Goal: Complete application form: Complete application form

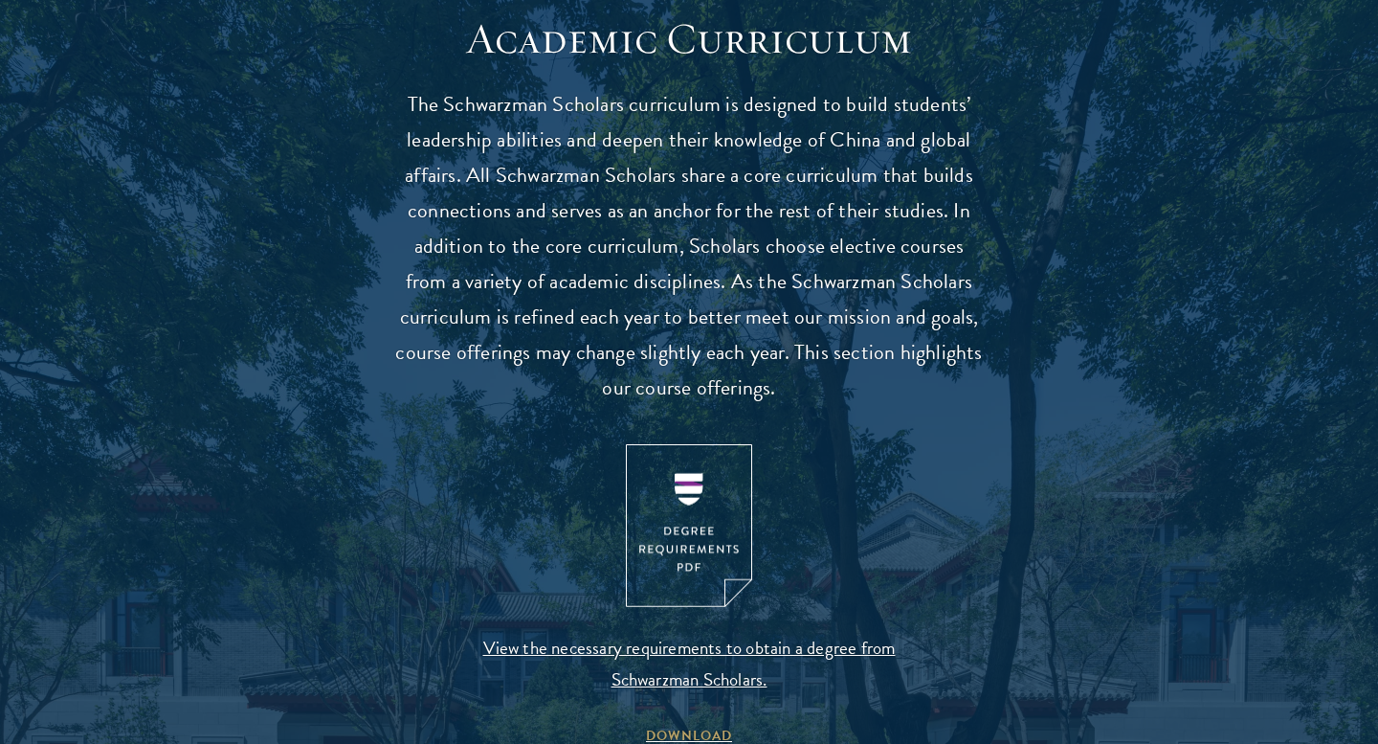
scroll to position [1697, 0]
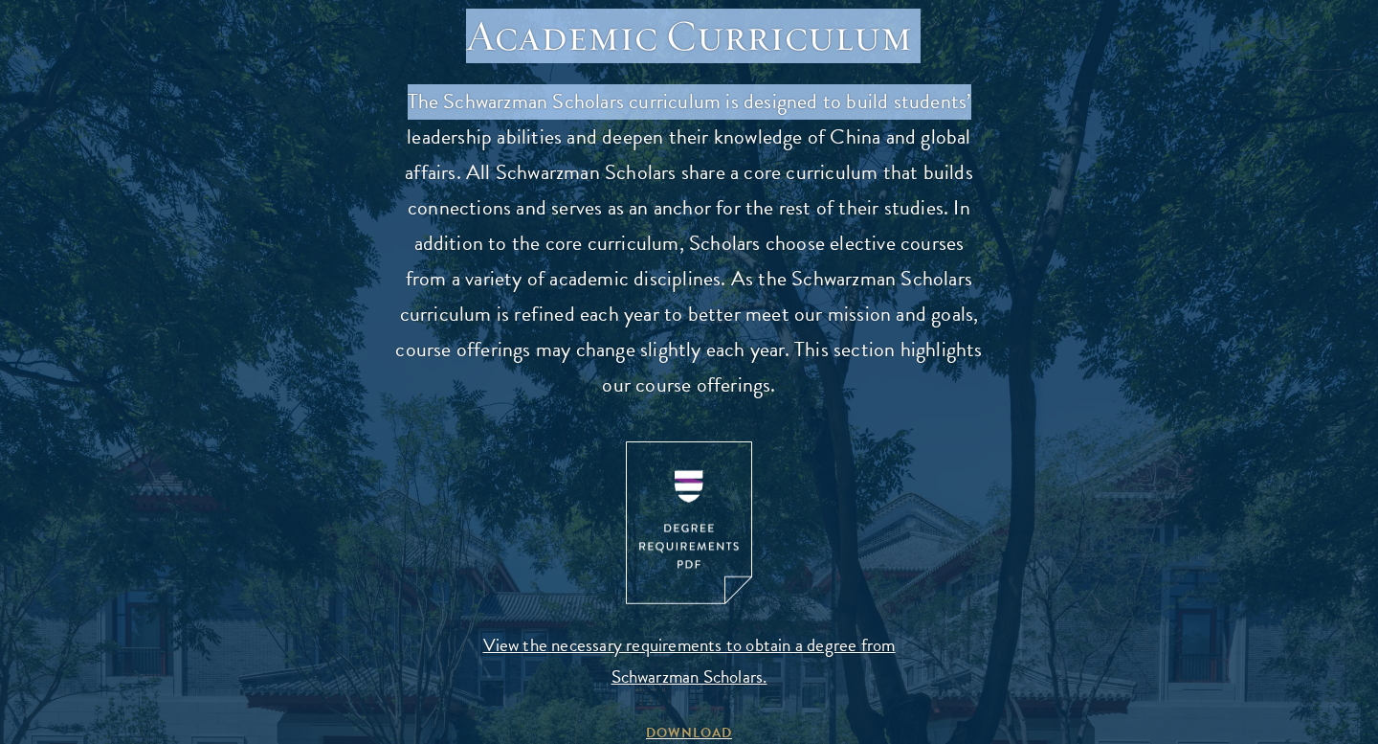
drag, startPoint x: 471, startPoint y: 43, endPoint x: 1010, endPoint y: 85, distance: 540.5
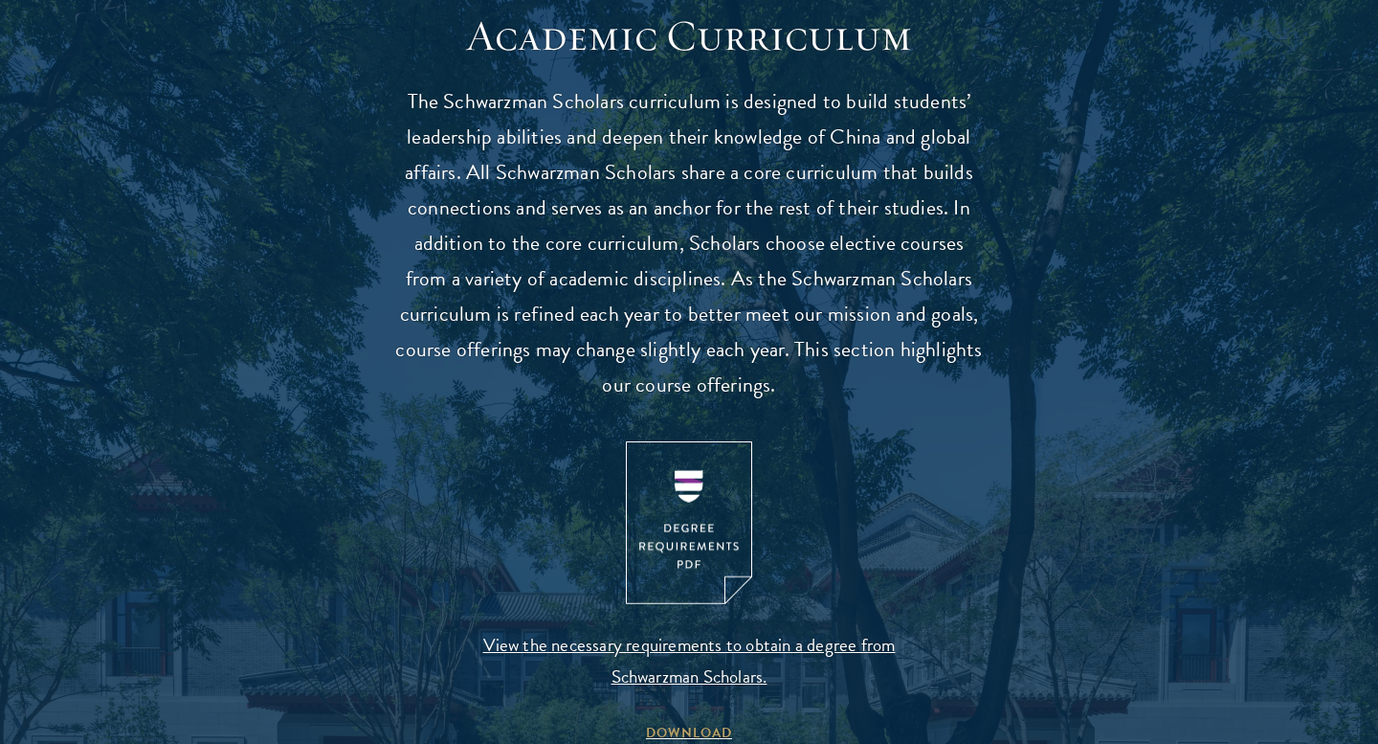
click at [956, 54] on h2 "Academic Curriculum" at bounding box center [688, 37] width 593 height 54
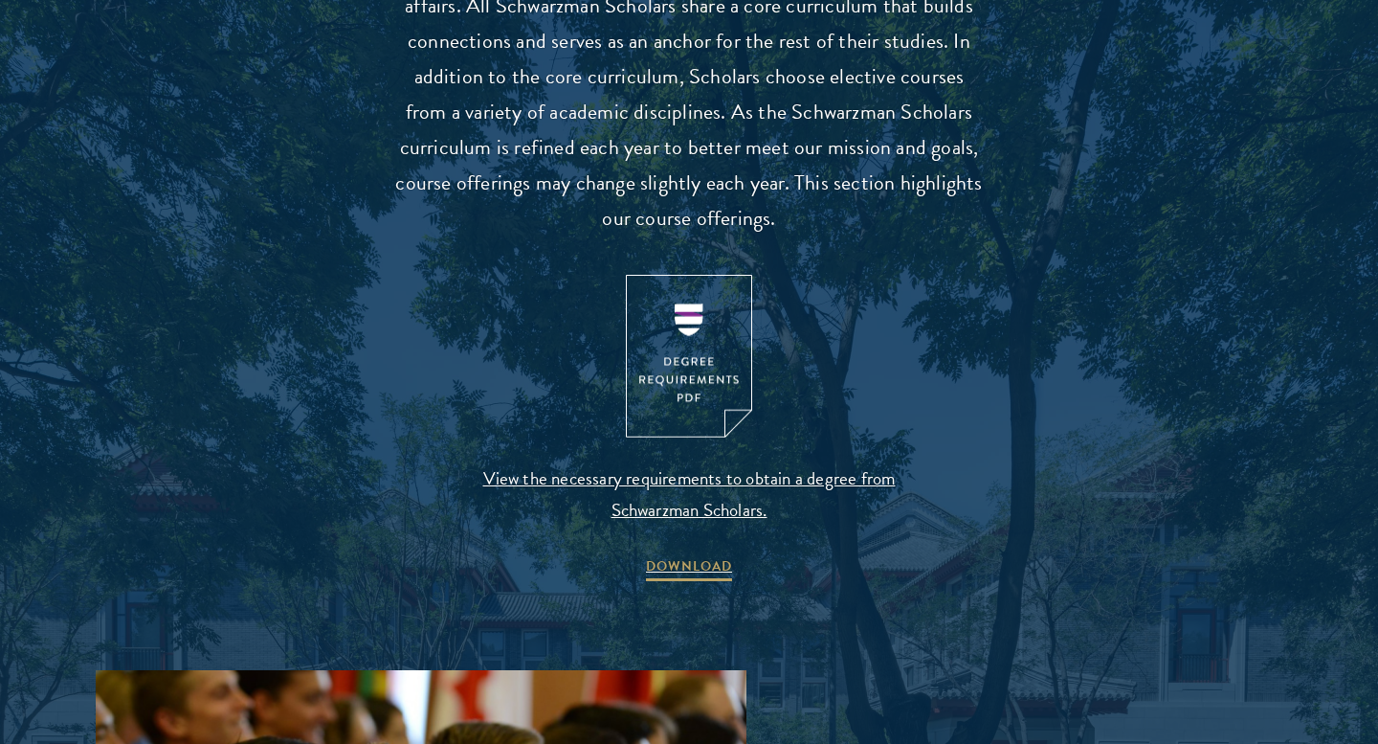
scroll to position [1873, 0]
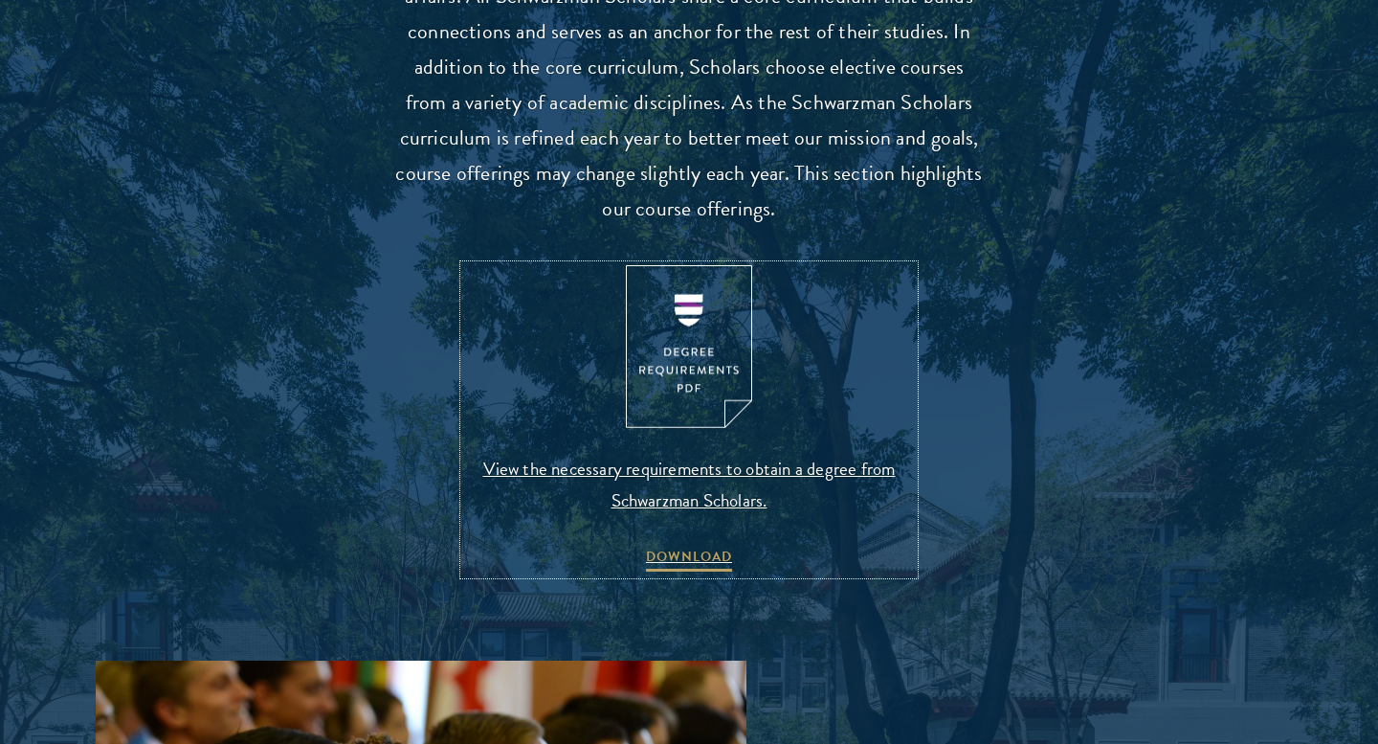
click at [701, 365] on img at bounding box center [689, 347] width 126 height 164
click at [699, 473] on span "View the necessary requirements to obtain a degree from Schwarzman Scholars." at bounding box center [689, 484] width 450 height 63
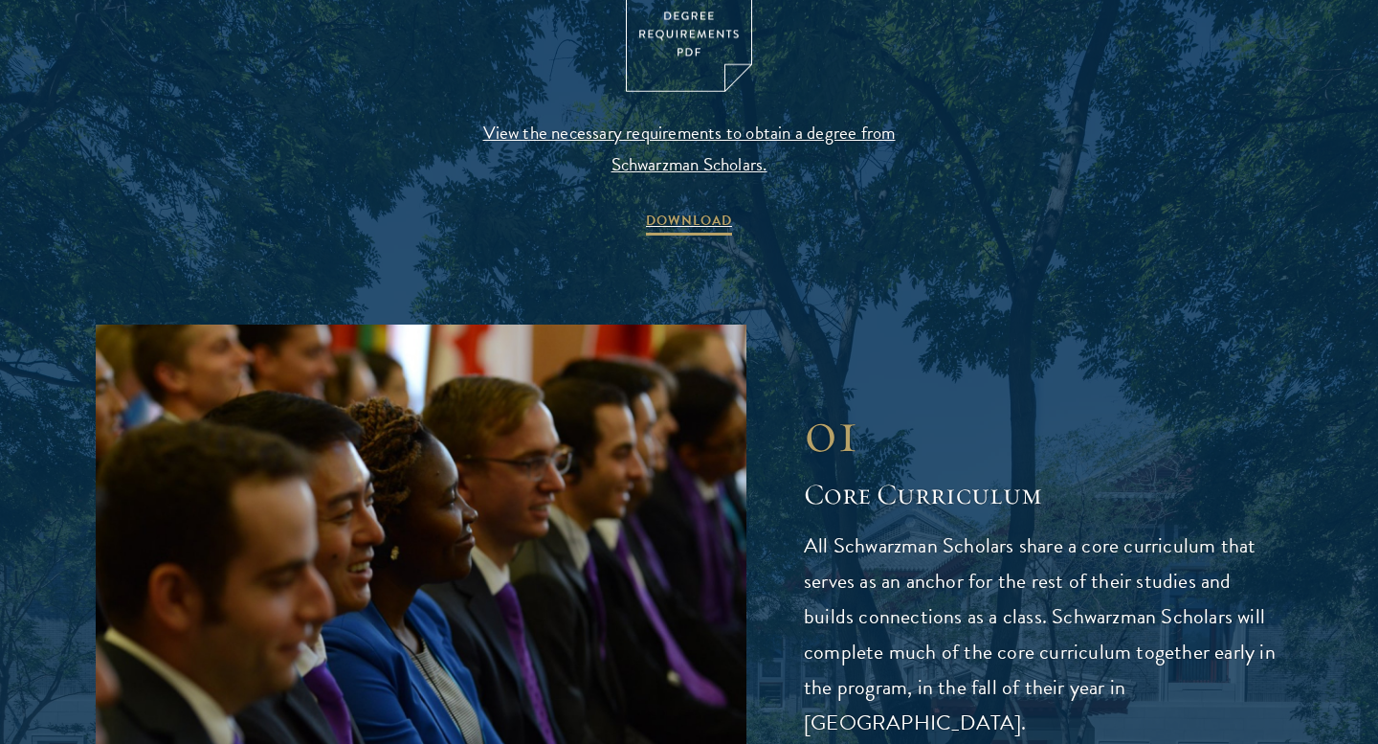
click at [888, 347] on div "01 Core Curriculum 01 Core Curriculum All Schwarzman Scholars share a core curr…" at bounding box center [689, 568] width 1187 height 488
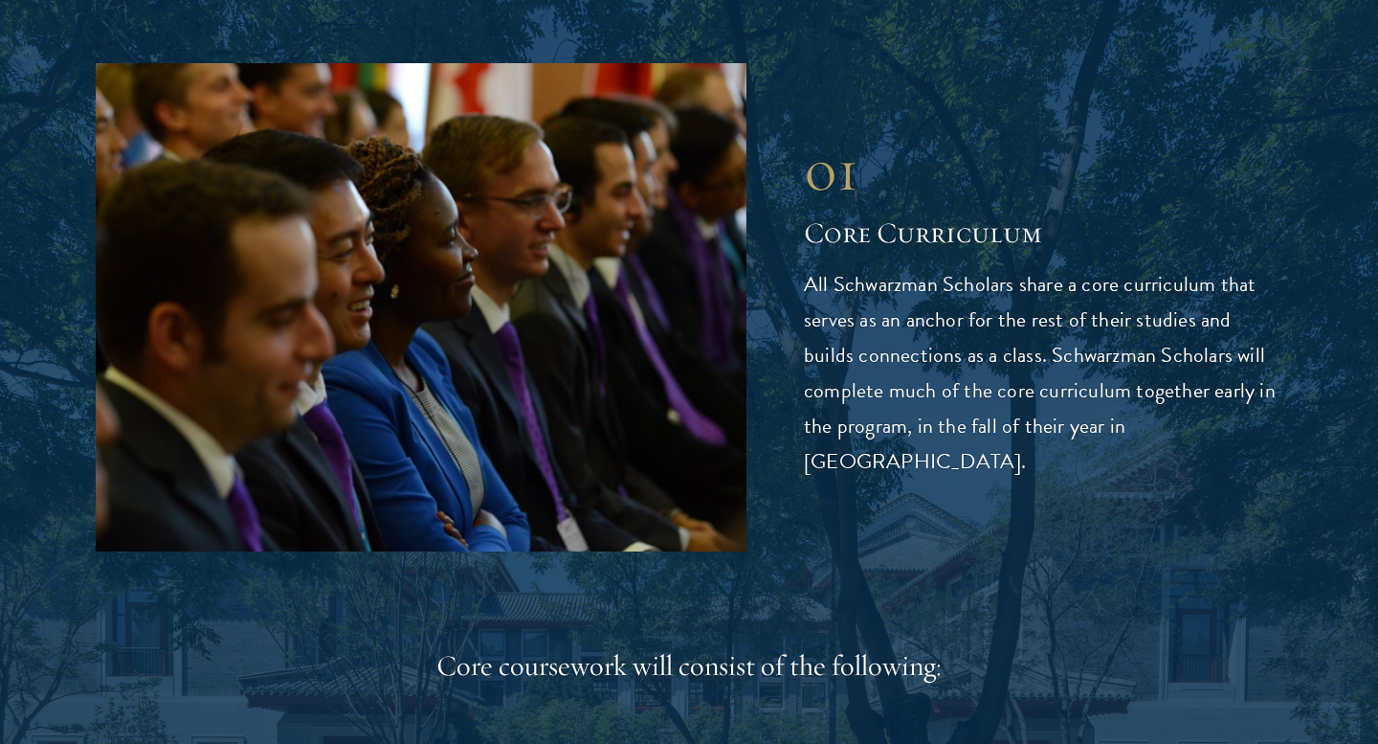
scroll to position [2471, 0]
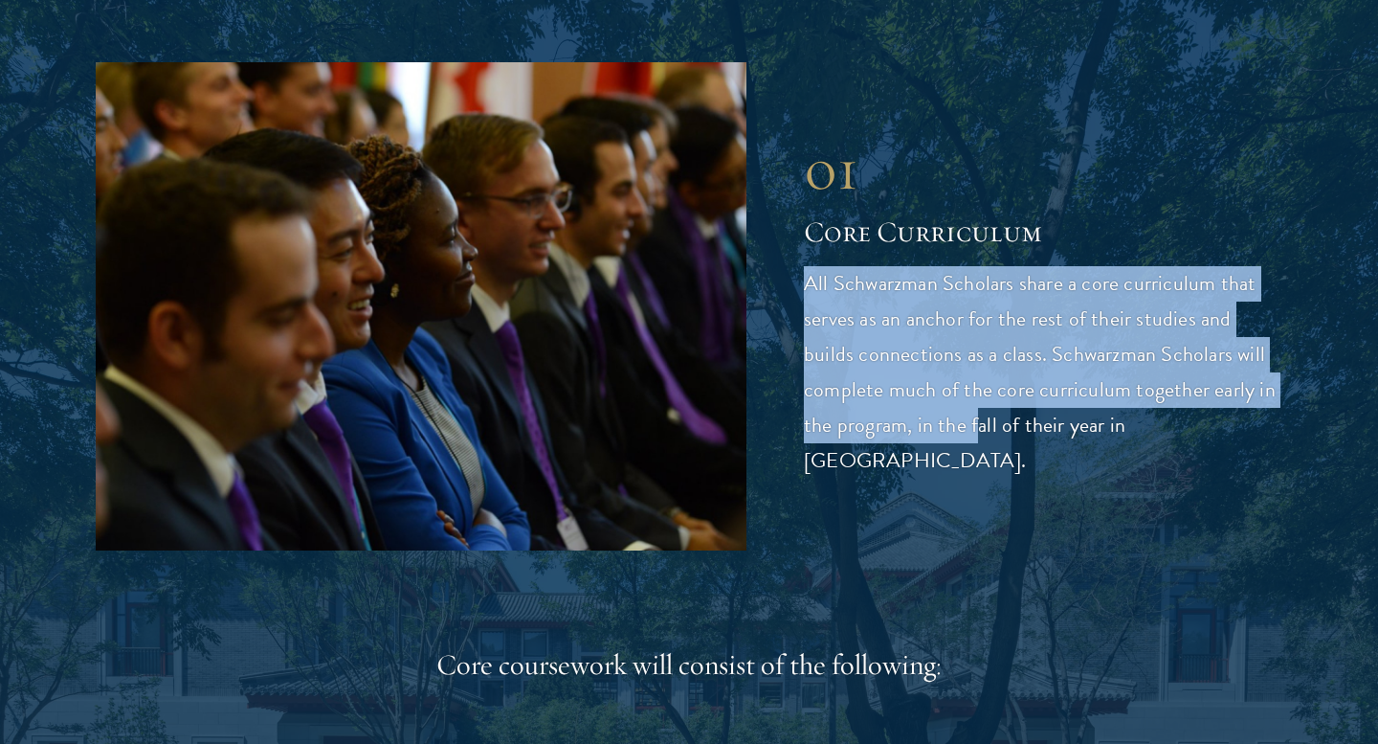
drag, startPoint x: 808, startPoint y: 297, endPoint x: 981, endPoint y: 450, distance: 231.2
click at [982, 450] on p "All Schwarzman Scholars share a core curriculum that serves as an anchor for th…" at bounding box center [1043, 372] width 479 height 212
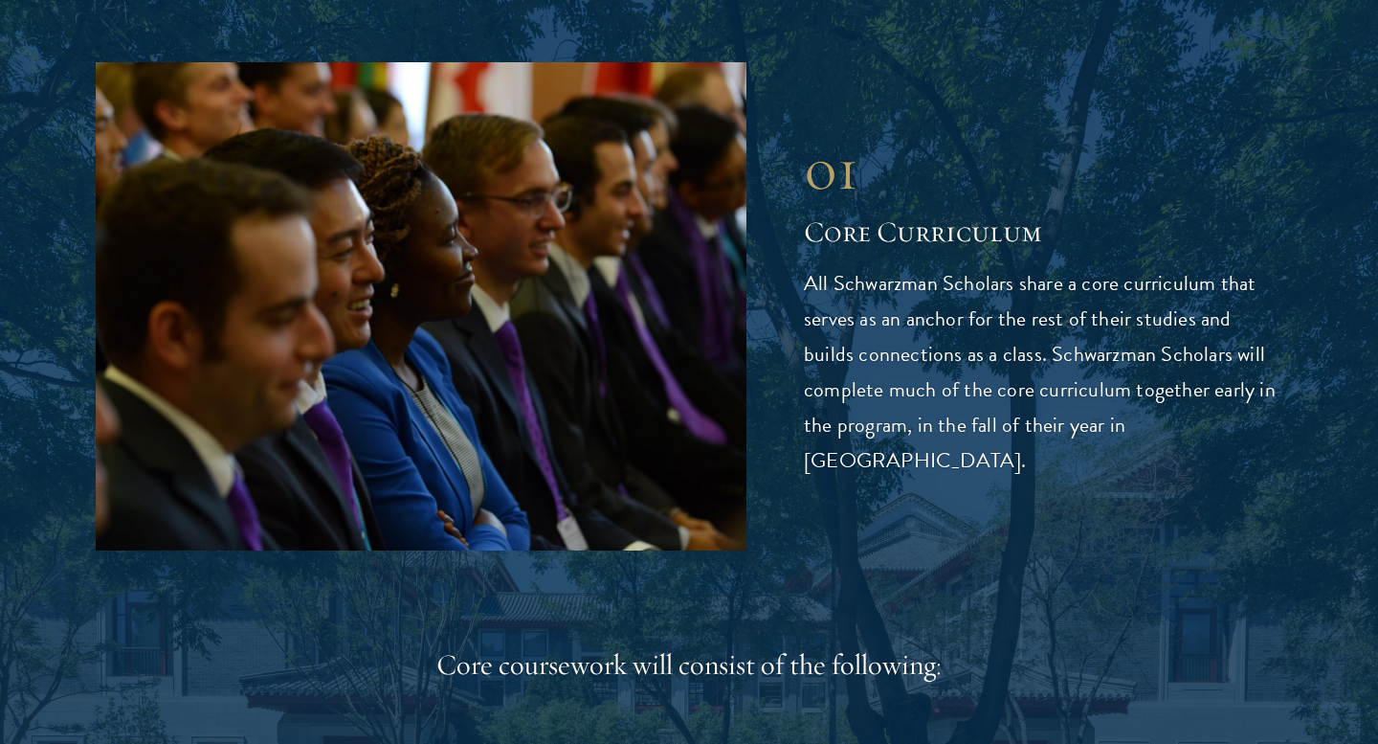
click at [1059, 463] on div "01 Core Curriculum 01 Core Curriculum All Schwarzman Scholars share a core curr…" at bounding box center [689, 306] width 1187 height 488
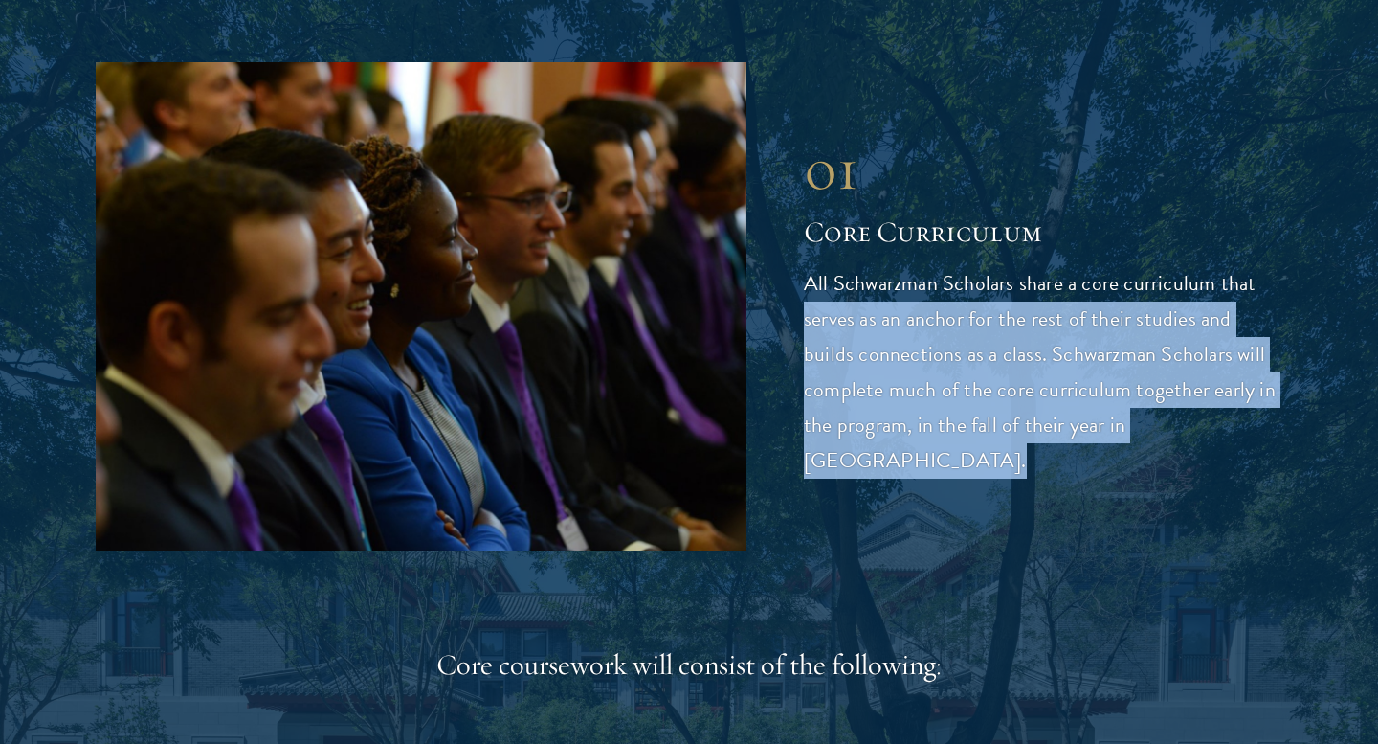
drag, startPoint x: 1059, startPoint y: 463, endPoint x: 845, endPoint y: 350, distance: 241.5
click at [845, 350] on div "01 Core Curriculum 01 Core Curriculum All Schwarzman Scholars share a core curr…" at bounding box center [689, 306] width 1187 height 488
click at [845, 350] on p "All Schwarzman Scholars share a core curriculum that serves as an anchor for th…" at bounding box center [1043, 372] width 479 height 212
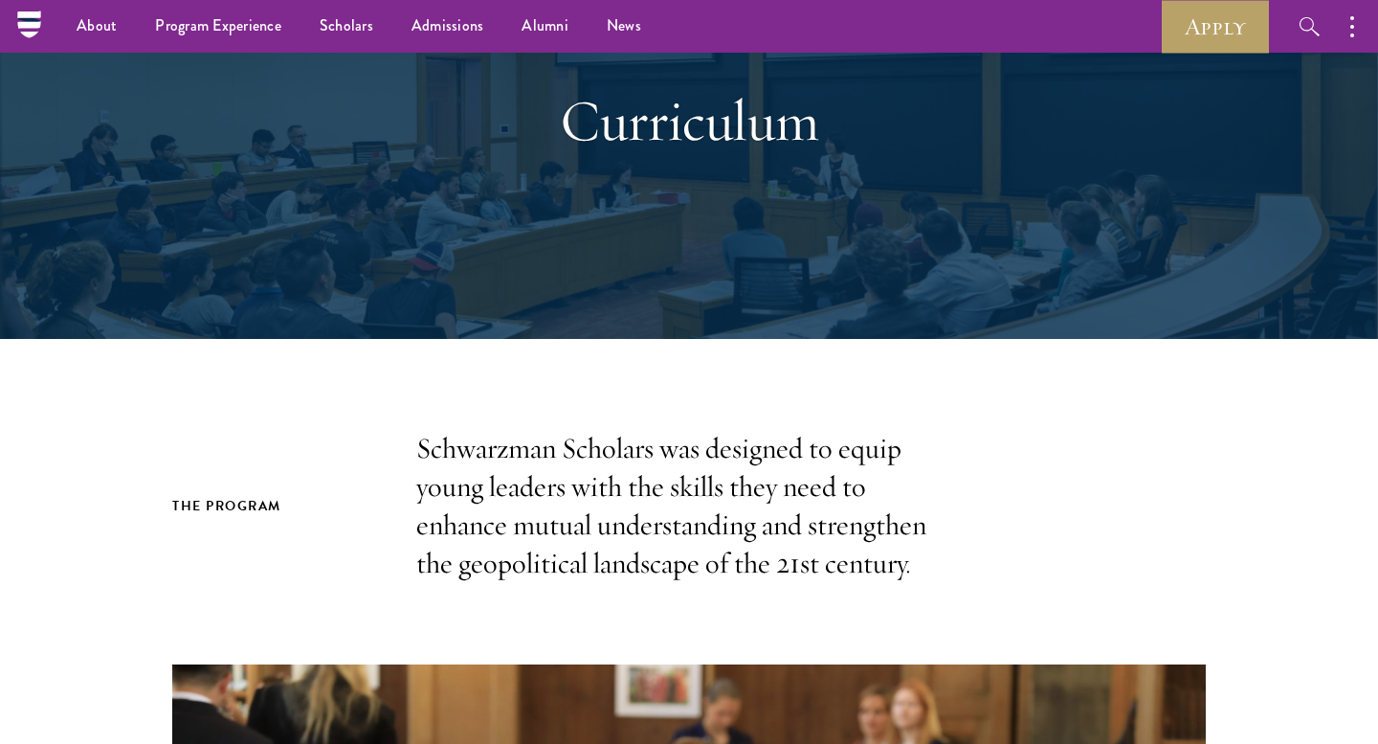
scroll to position [0, 0]
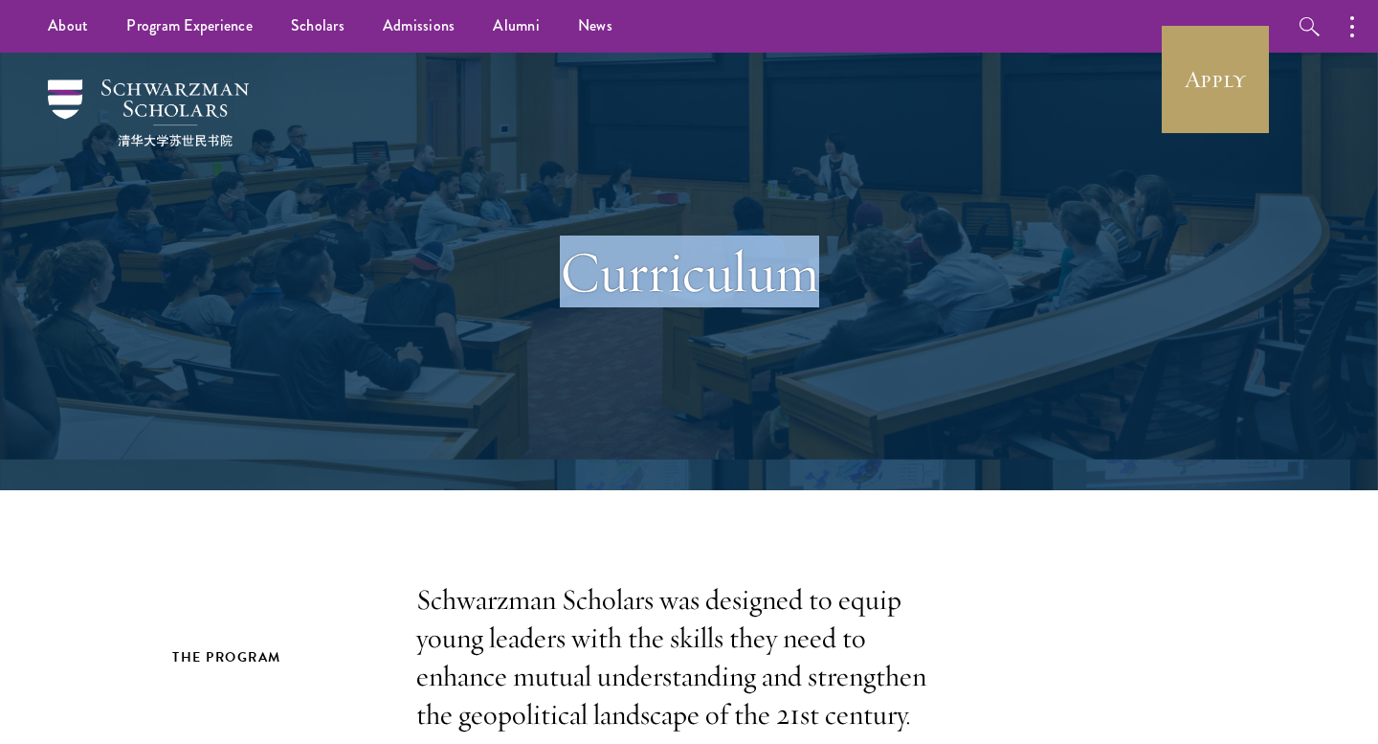
drag, startPoint x: 572, startPoint y: 272, endPoint x: 1028, endPoint y: 292, distance: 456.1
click at [1028, 292] on div "Curriculum" at bounding box center [689, 271] width 1187 height 437
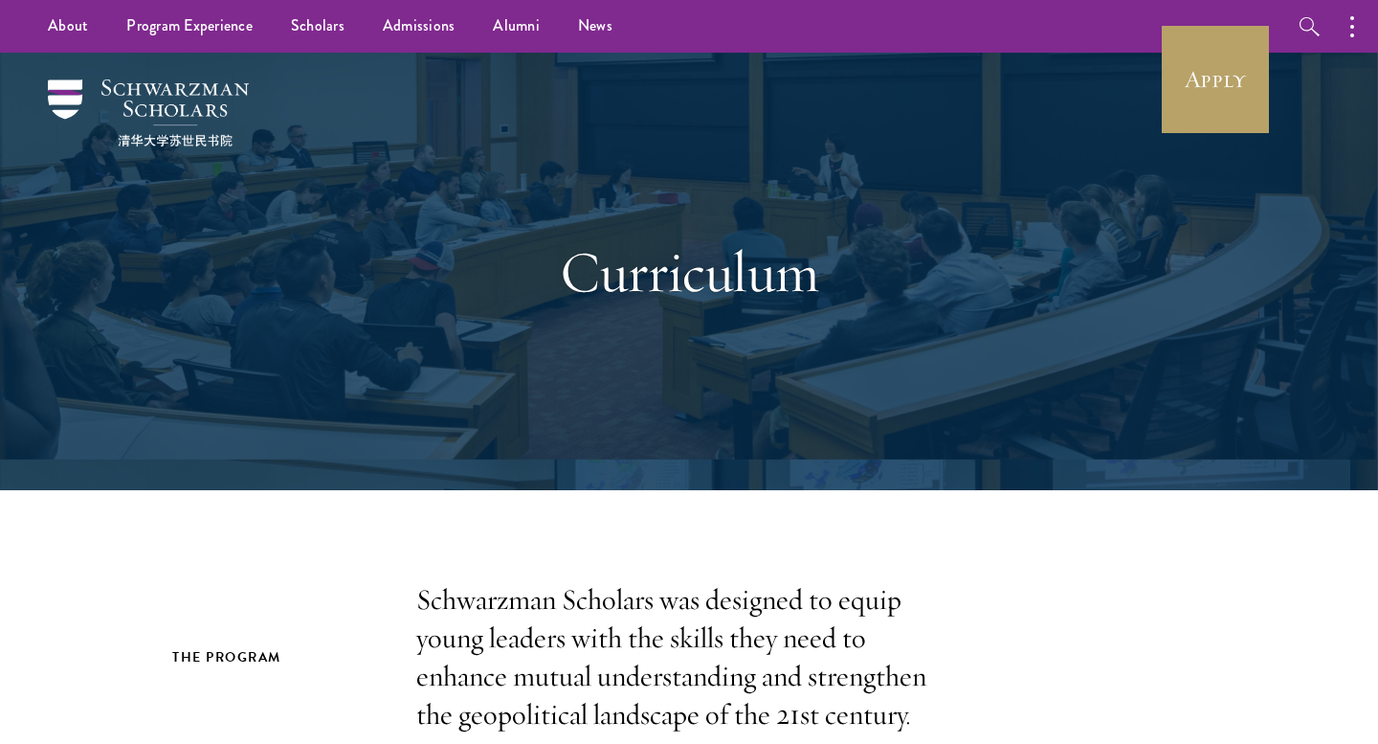
click at [883, 291] on h1 "Curriculum" at bounding box center [689, 271] width 660 height 69
click at [1212, 91] on link "Apply" at bounding box center [1215, 79] width 107 height 107
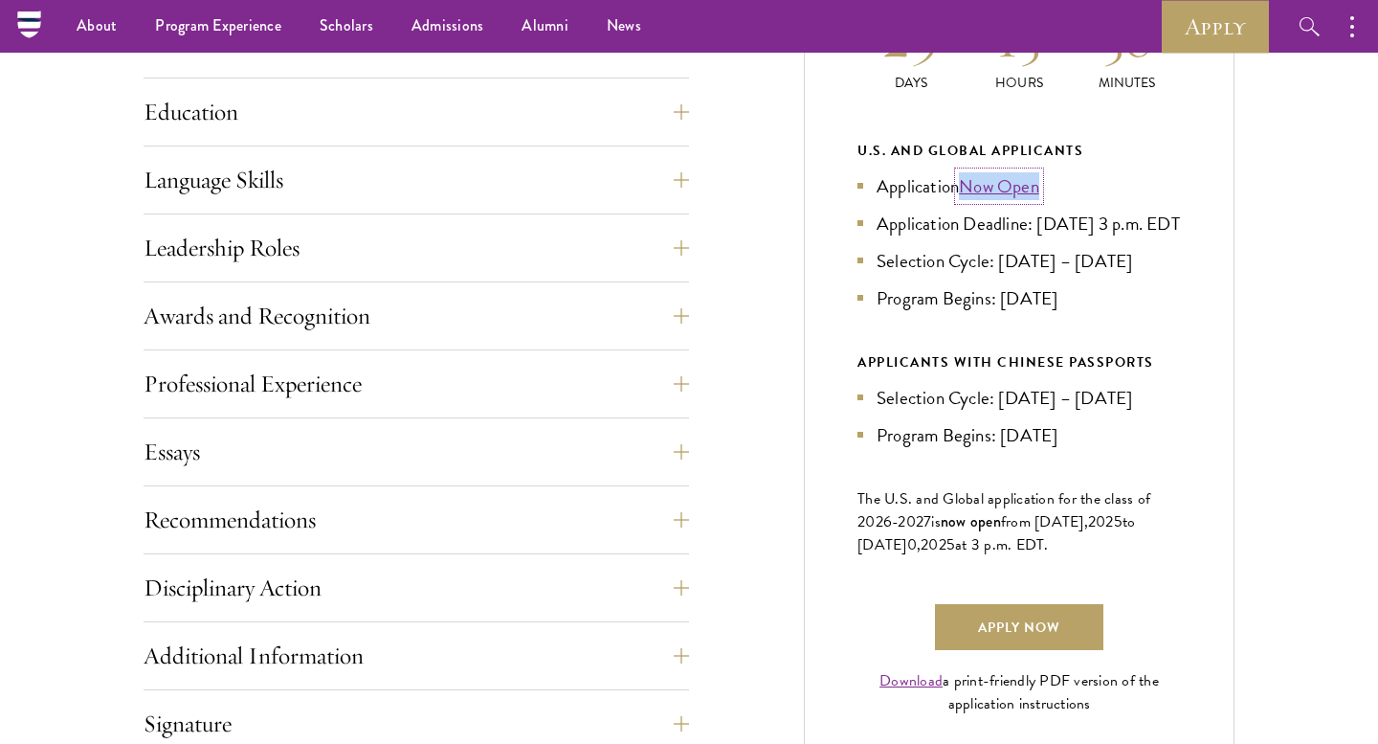
scroll to position [741, 0]
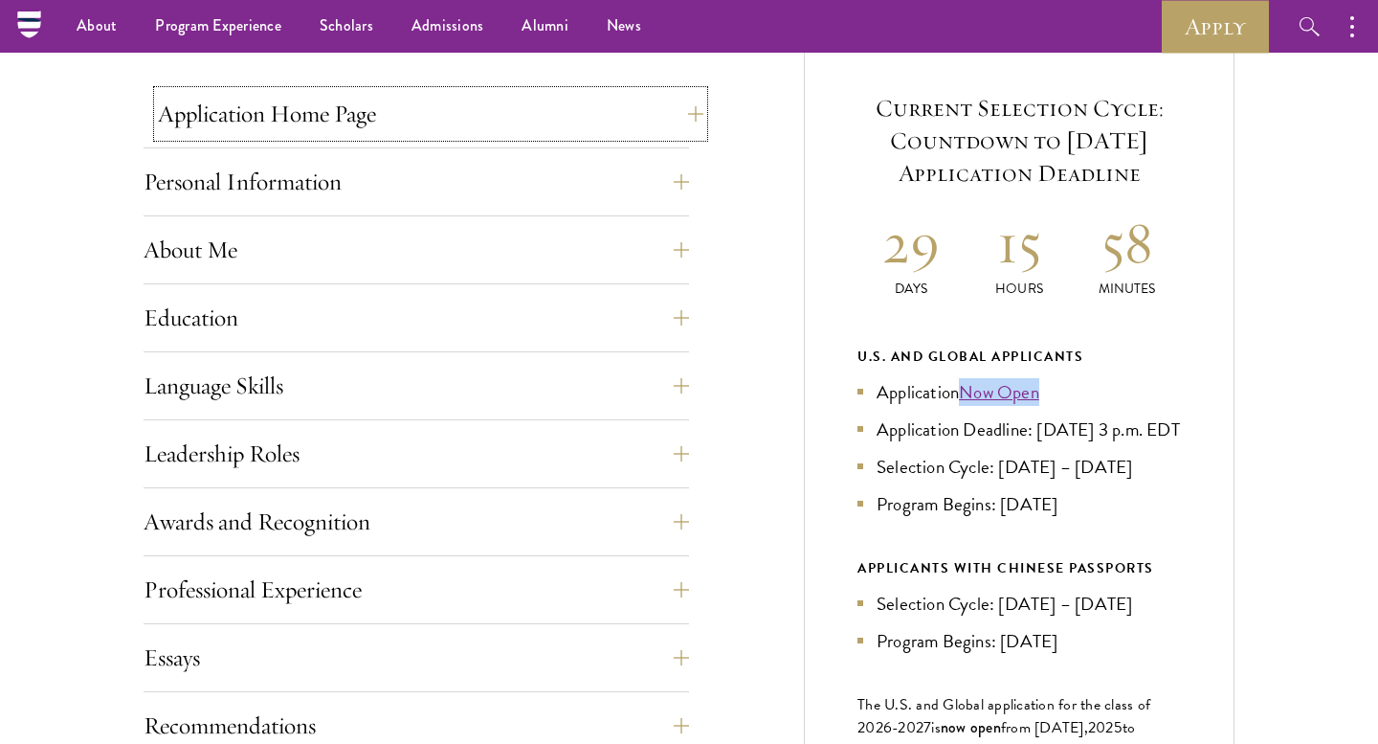
click at [369, 132] on button "Application Home Page" at bounding box center [431, 114] width 546 height 46
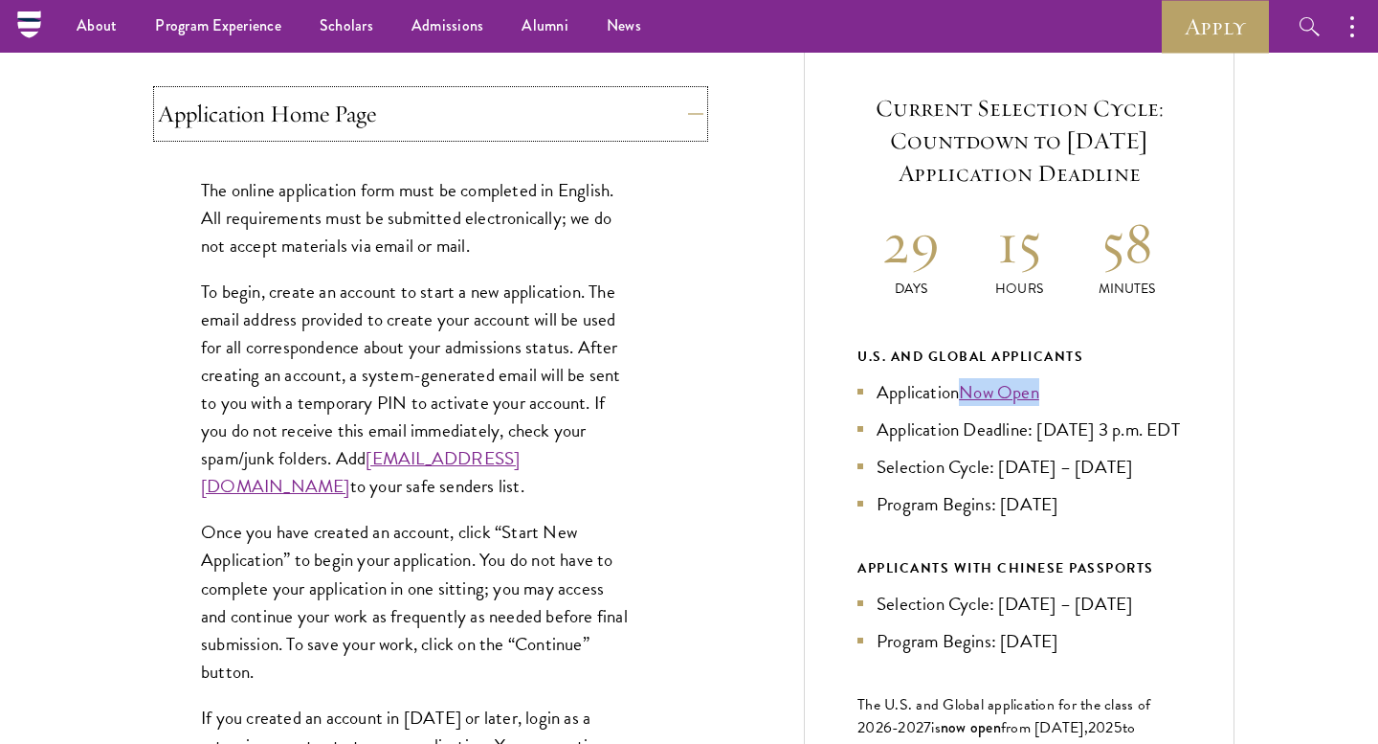
click at [349, 114] on button "Application Home Page" at bounding box center [431, 114] width 546 height 46
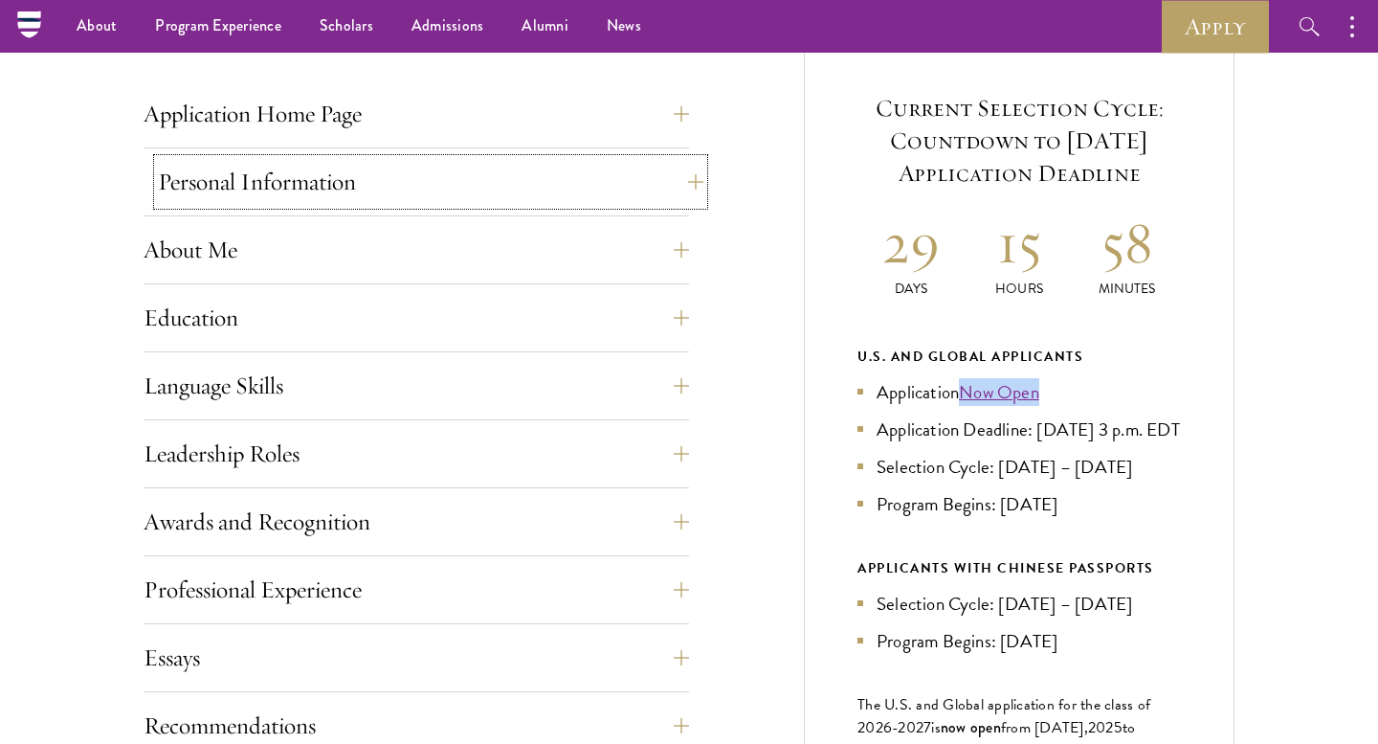
click at [316, 184] on button "Personal Information" at bounding box center [431, 182] width 546 height 46
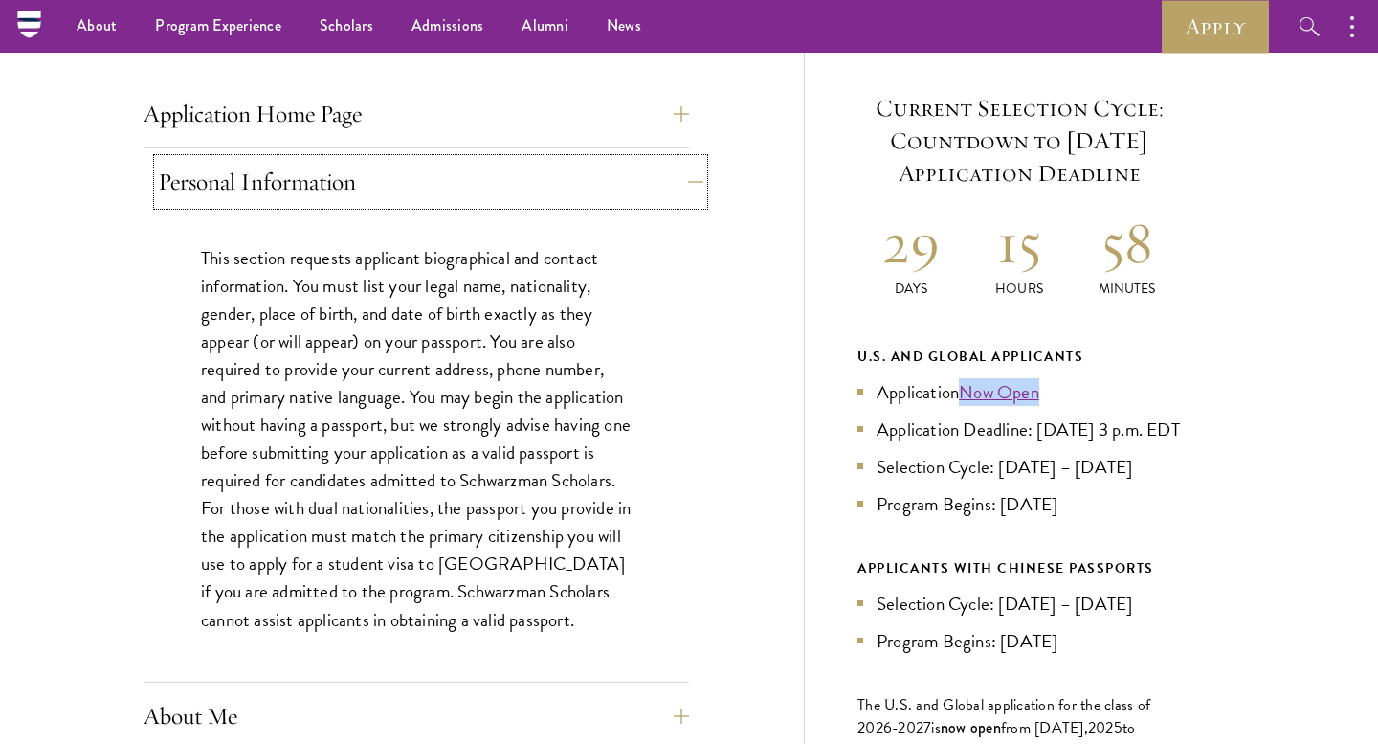
click at [316, 184] on button "Personal Information" at bounding box center [431, 182] width 546 height 46
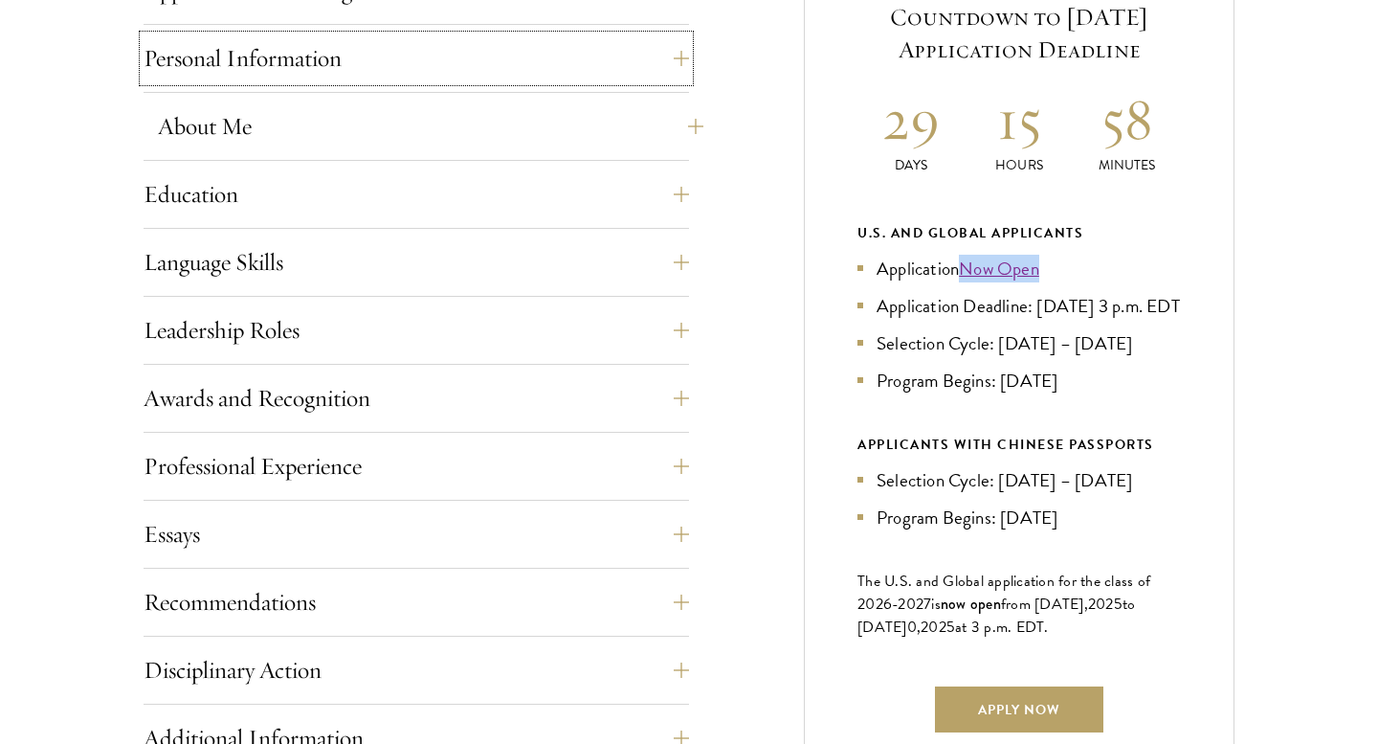
scroll to position [870, 0]
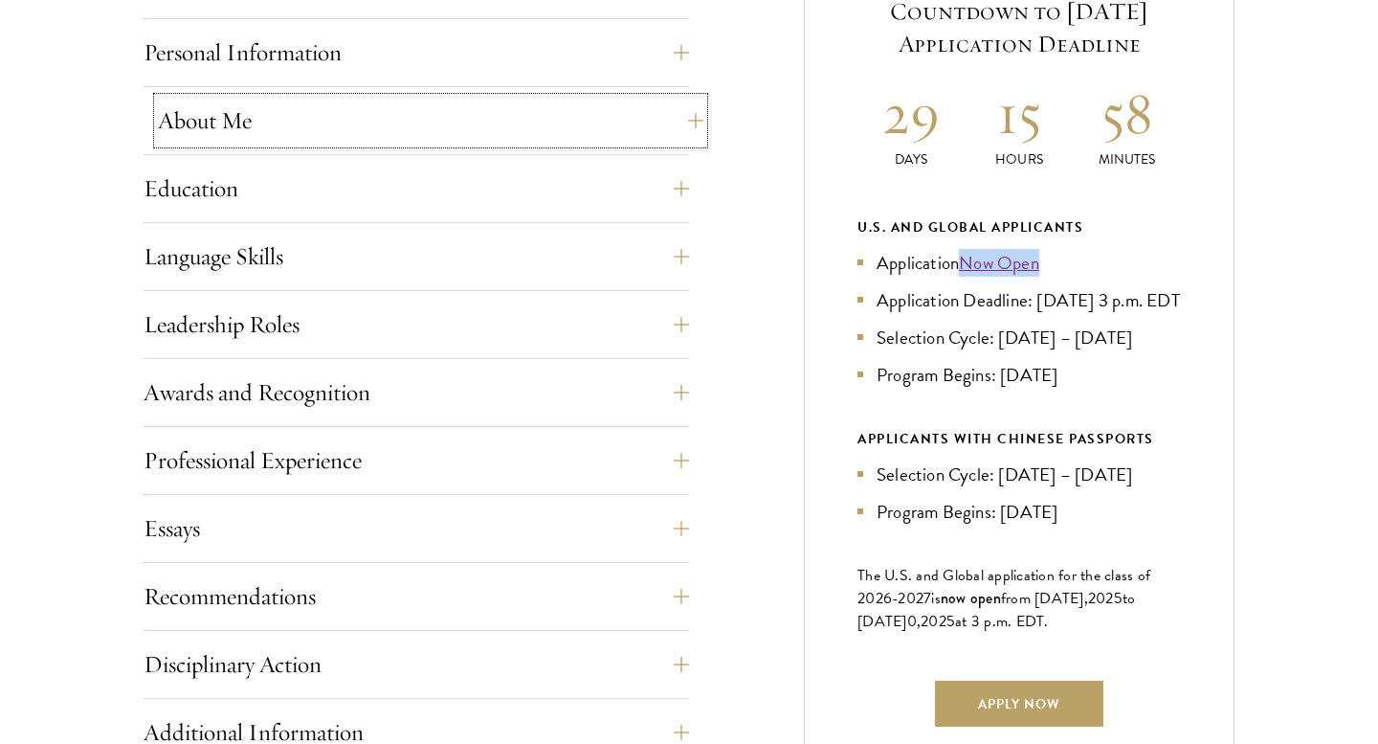
click at [279, 129] on button "About Me" at bounding box center [431, 121] width 546 height 46
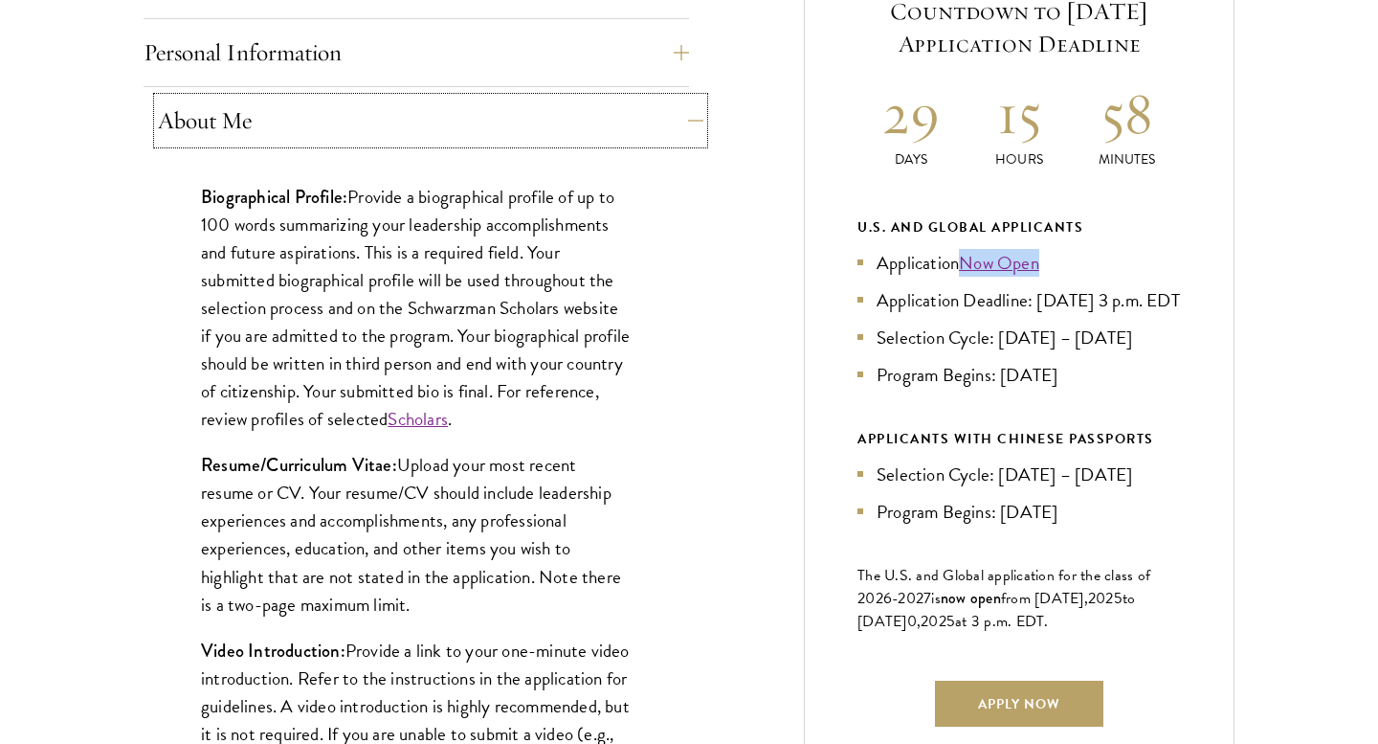
click at [279, 129] on button "About Me" at bounding box center [431, 121] width 546 height 46
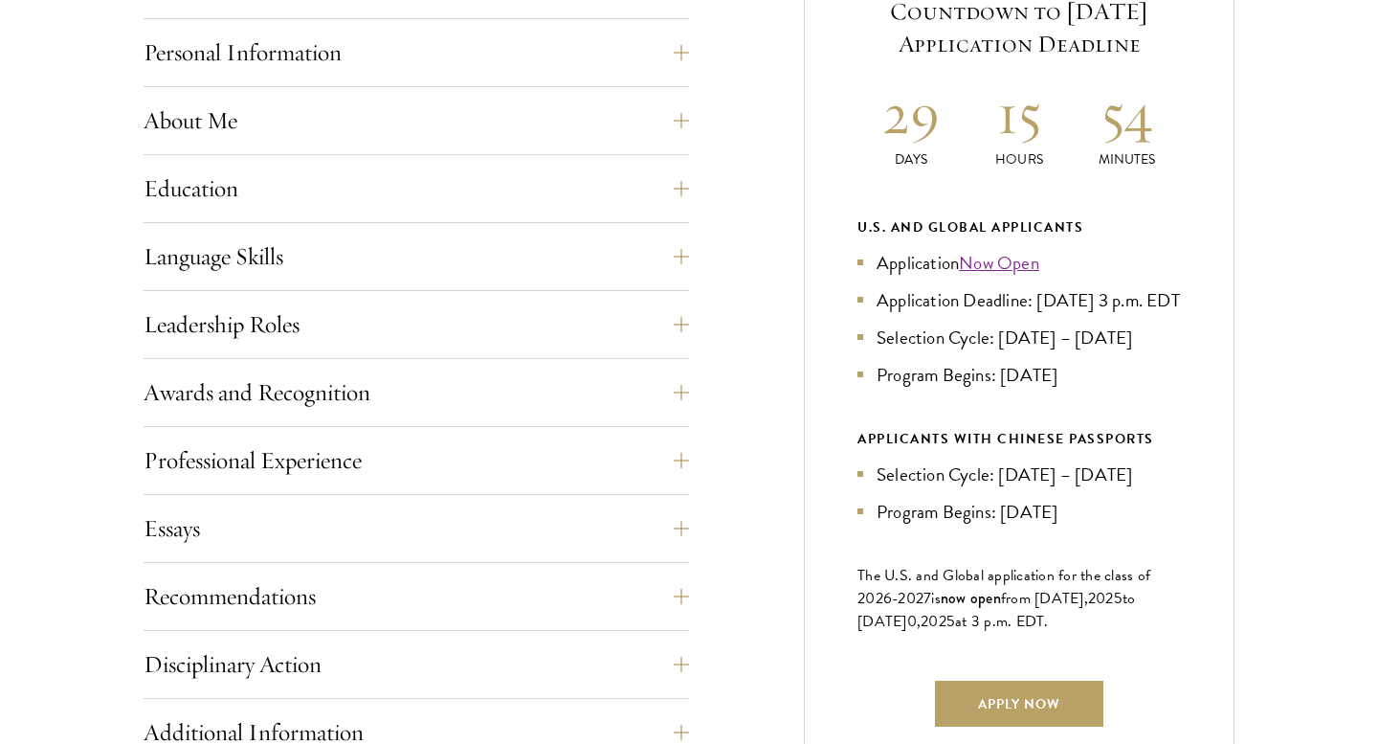
click at [694, 307] on div "Application Home Page The online application form must be completed in English.…" at bounding box center [689, 471] width 1091 height 1134
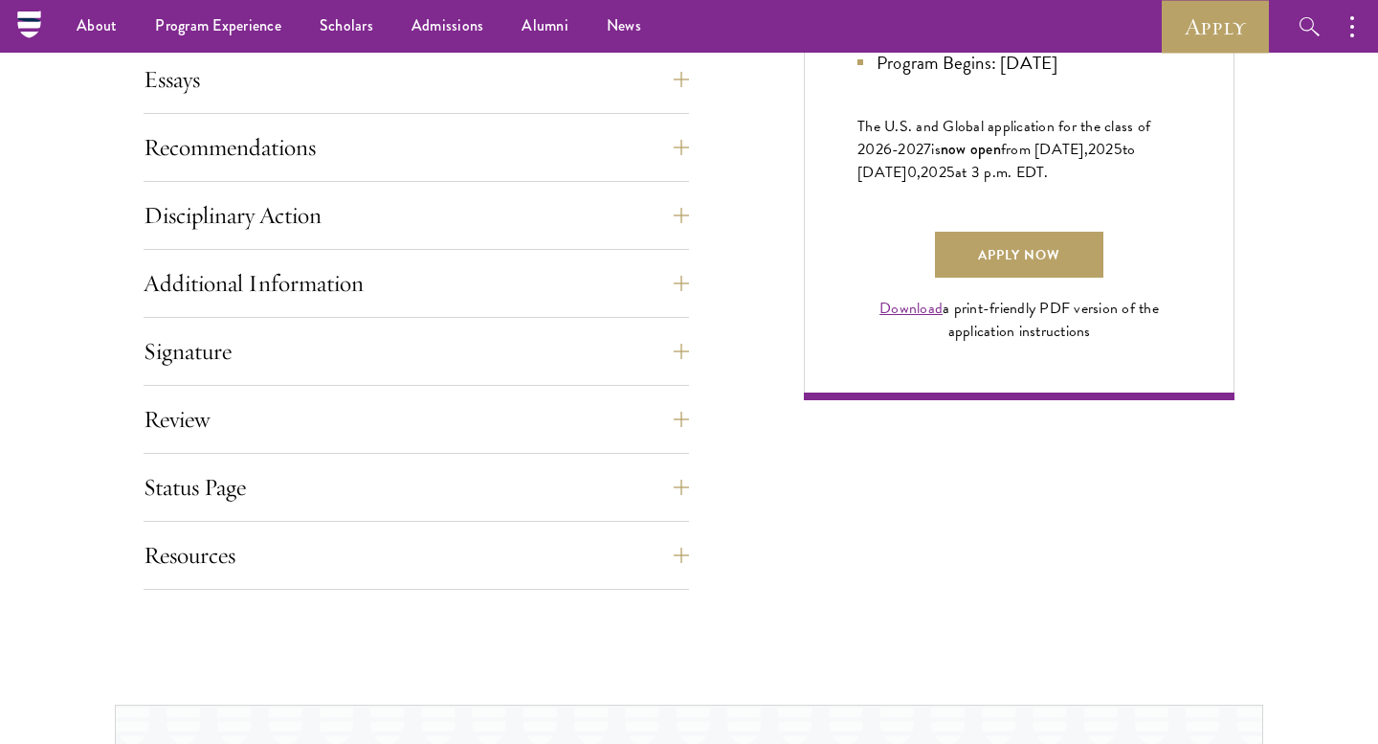
scroll to position [1317, 0]
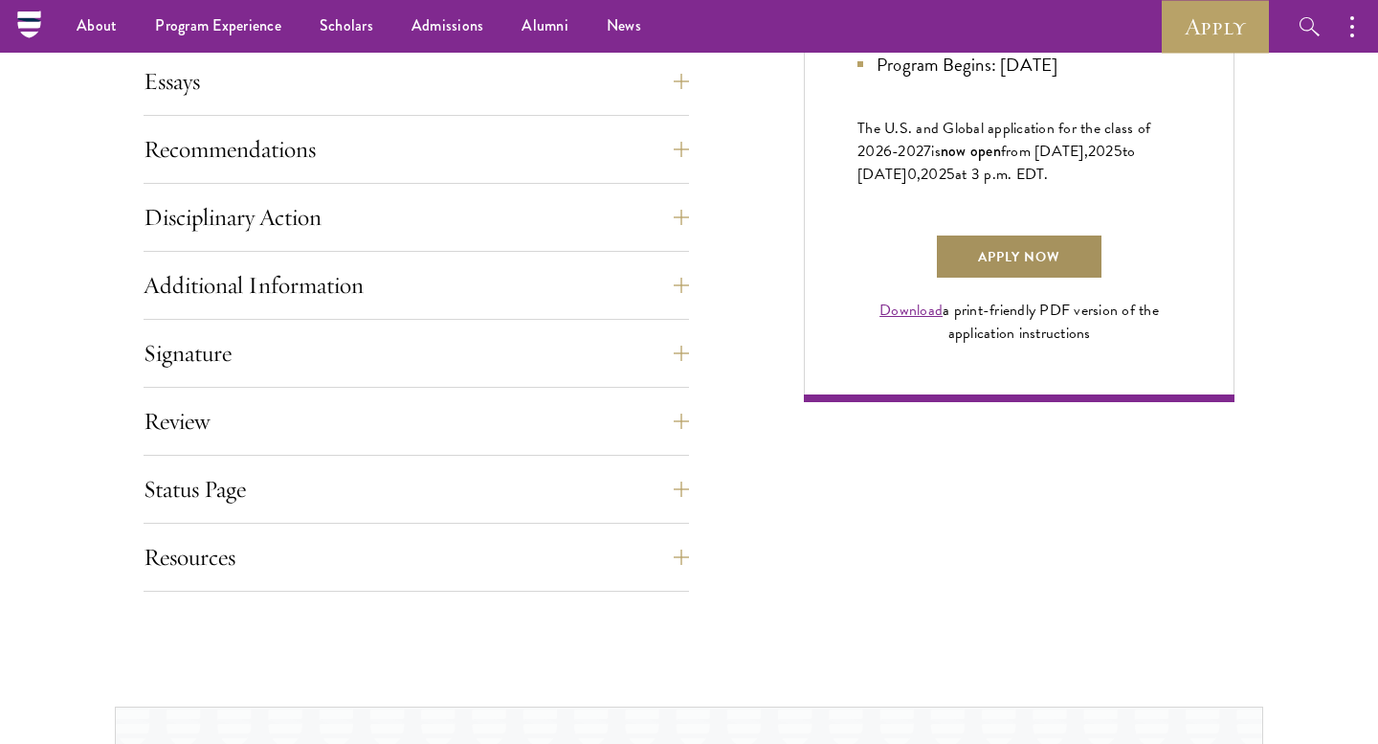
click at [1018, 279] on link "Apply Now" at bounding box center [1019, 257] width 168 height 46
